Goal: Ask a question

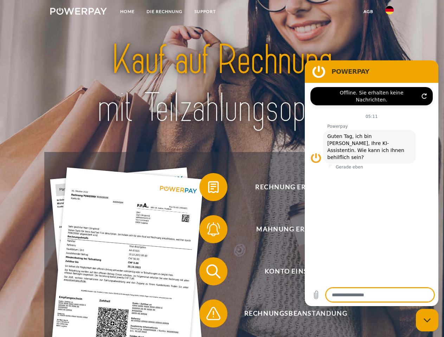
click at [78, 12] on img at bounding box center [78, 11] width 57 height 7
click at [389, 12] on img at bounding box center [389, 10] width 8 height 8
click at [368, 12] on link "agb" at bounding box center [368, 11] width 22 height 13
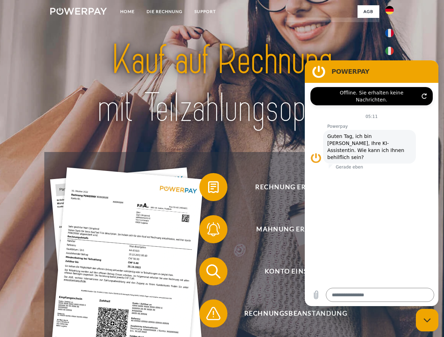
click at [208, 189] on span at bounding box center [202, 187] width 35 height 35
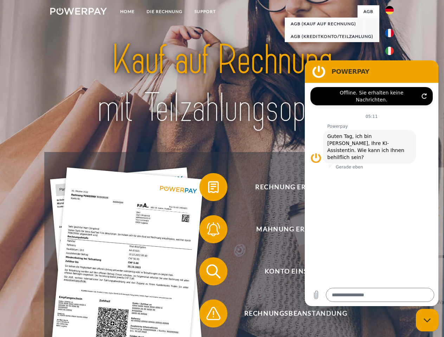
click at [208, 231] on span at bounding box center [202, 229] width 35 height 35
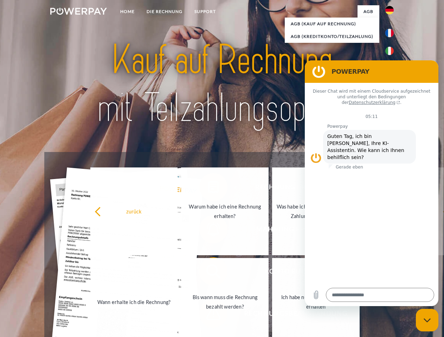
click at [208, 273] on link "Bis wann muss die Rechnung bezahlt werden?" at bounding box center [225, 302] width 88 height 88
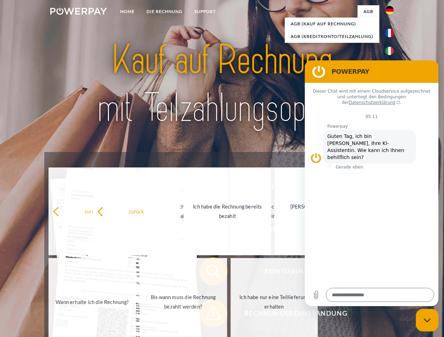
click at [208, 315] on span at bounding box center [202, 313] width 35 height 35
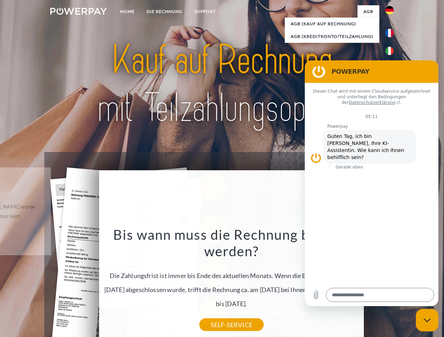
click at [427, 321] on icon "Messaging-Fenster schließen" at bounding box center [427, 320] width 7 height 5
type textarea "*"
